Goal: Navigation & Orientation: Find specific page/section

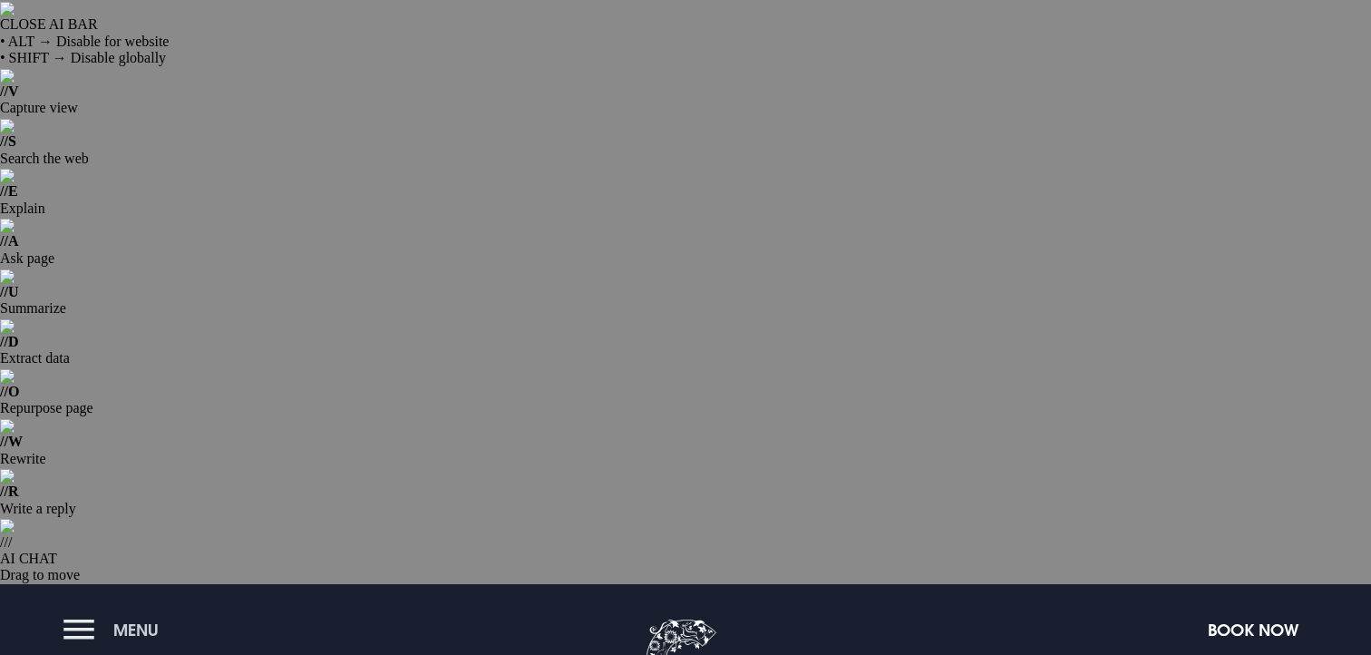
click at [104, 610] on button "Menu" at bounding box center [115, 629] width 104 height 39
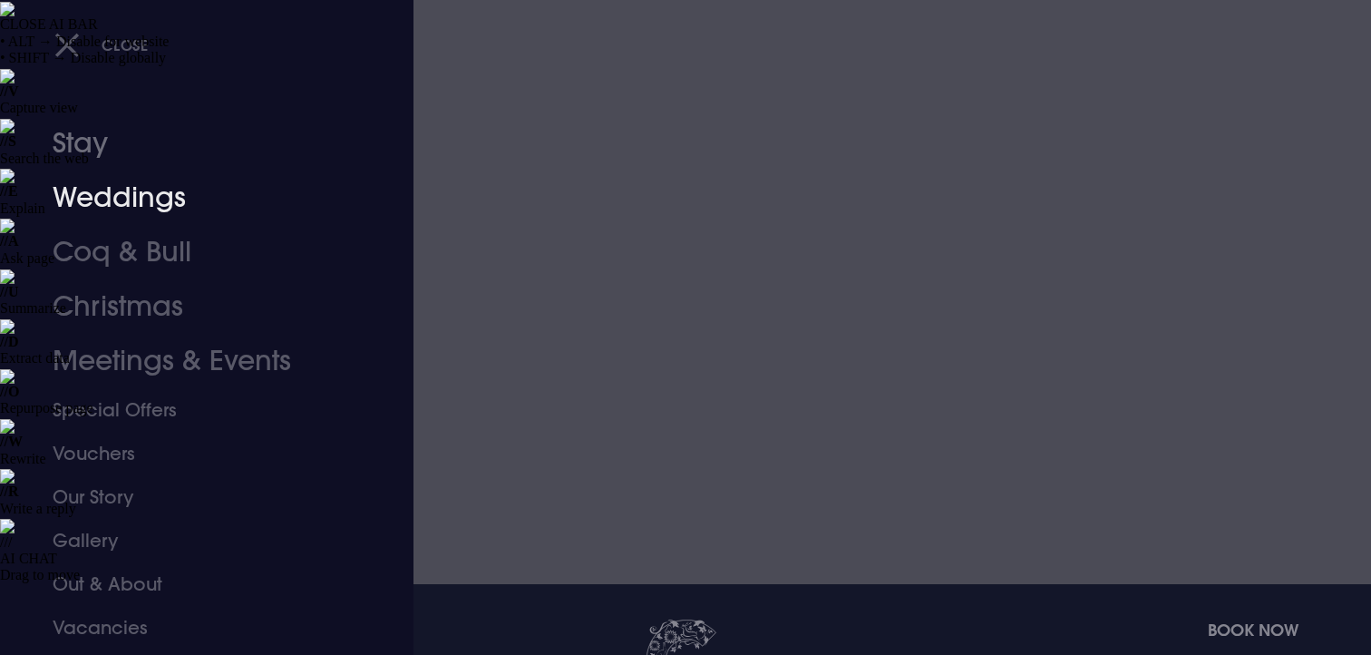
click at [87, 158] on link "Stay" at bounding box center [196, 143] width 286 height 54
